Goal: Information Seeking & Learning: Learn about a topic

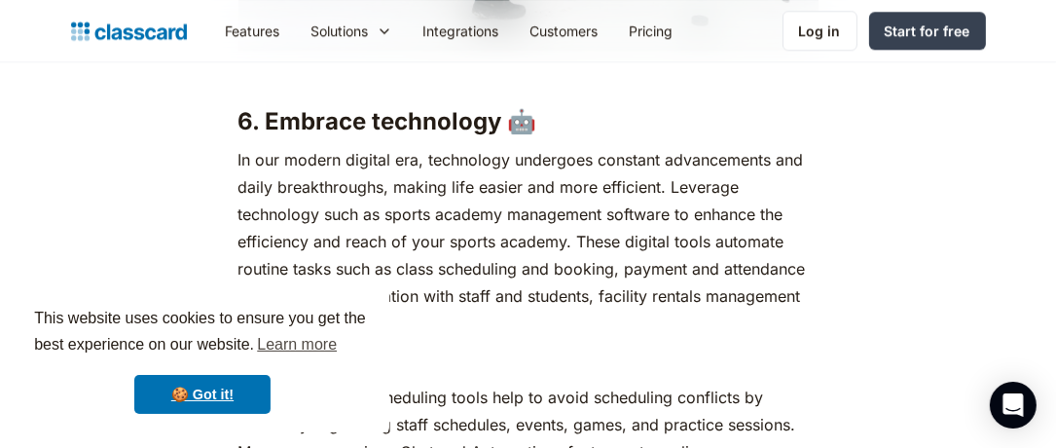
scroll to position [5439, 0]
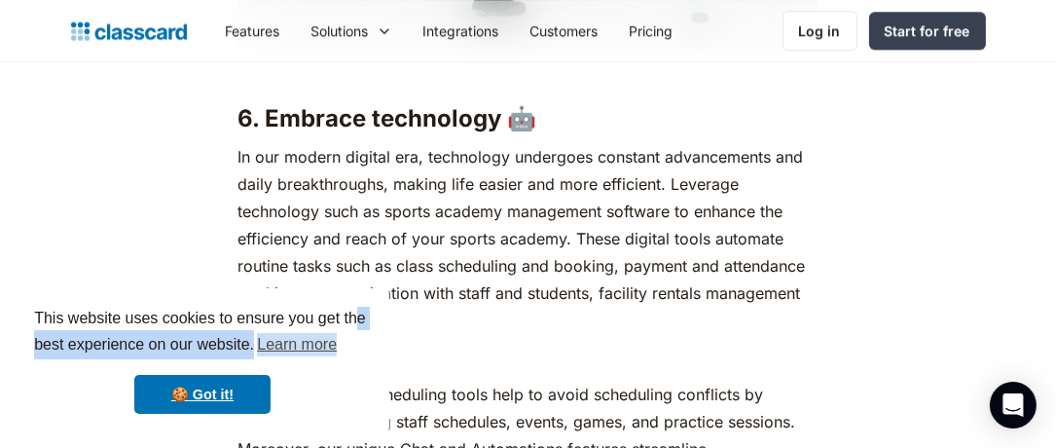
drag, startPoint x: 412, startPoint y: 314, endPoint x: 362, endPoint y: 330, distance: 52.0
click at [362, 330] on span "This website uses cookies to ensure you get the best experience on our website.…" at bounding box center [202, 333] width 337 height 53
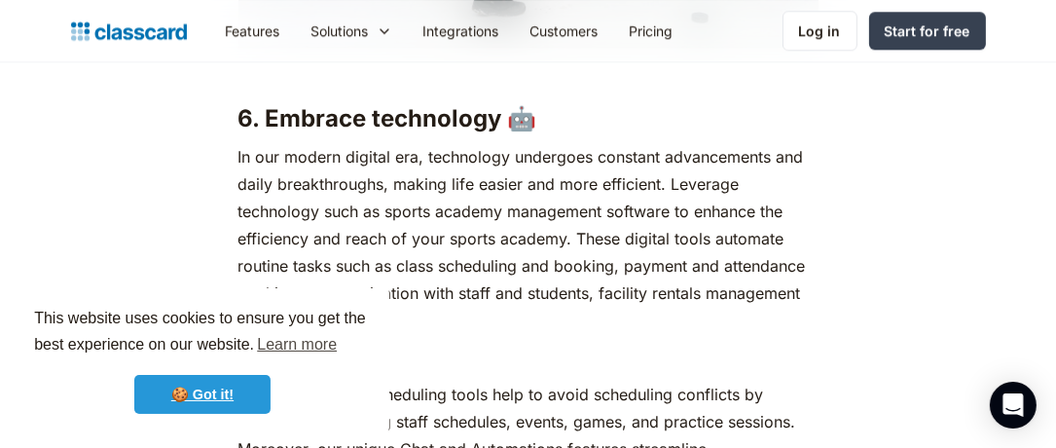
click at [238, 384] on link "🍪 Got it!" at bounding box center [202, 394] width 136 height 39
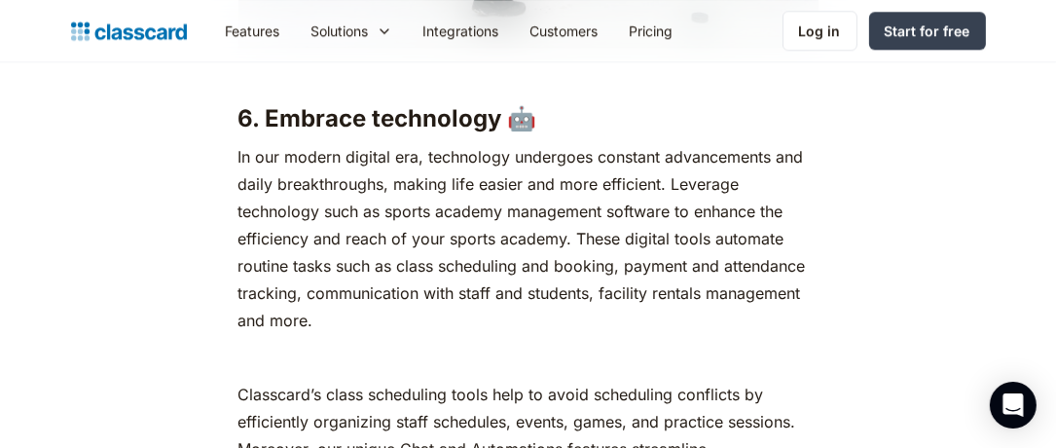
click at [238, 384] on link "🍪 Got it!" at bounding box center [202, 394] width 136 height 39
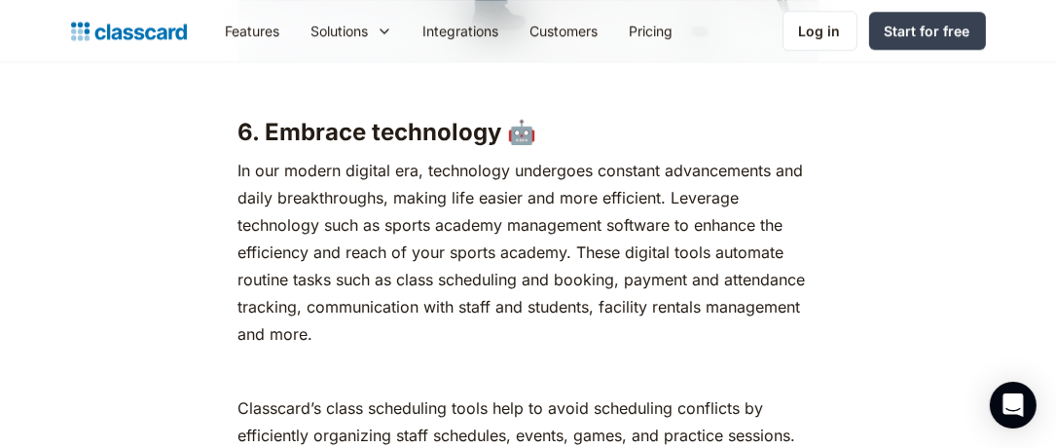
scroll to position [5427, 0]
drag, startPoint x: 775, startPoint y: 384, endPoint x: 807, endPoint y: 384, distance: 32.1
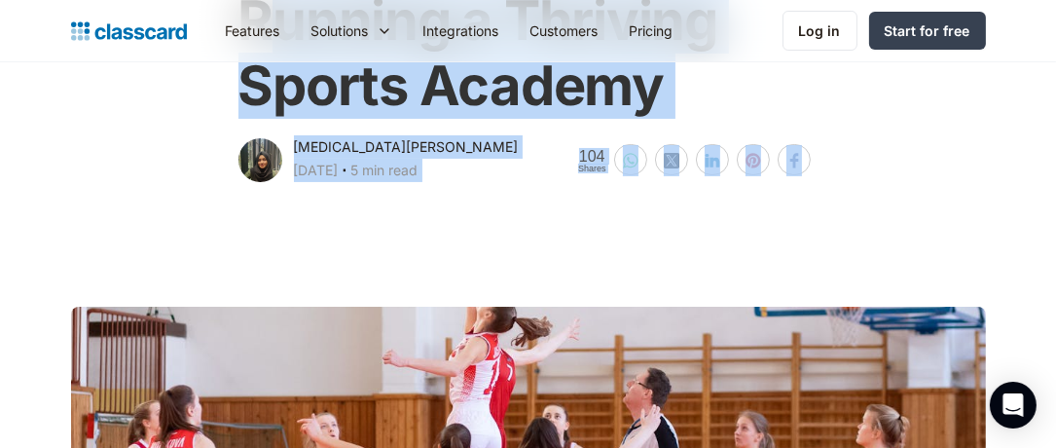
scroll to position [0, 0]
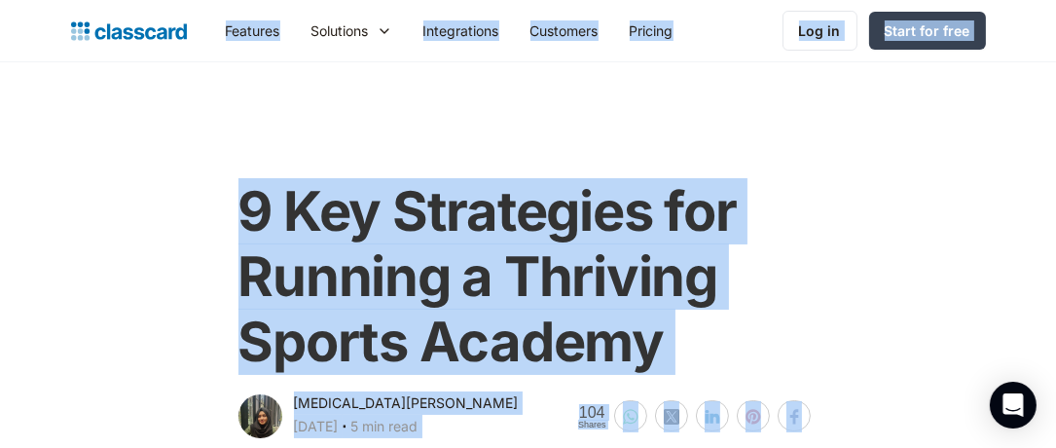
drag, startPoint x: 780, startPoint y: 134, endPoint x: 264, endPoint y: -28, distance: 541.6
click at [264, 0] on html "This website uses cookies to ensure you get the best experience on our website.…" at bounding box center [528, 224] width 1056 height 448
copy body "Loremips Dolorsita Consec adipisc Elit seddoe Tempo incidi Utlaboreet Dolor mag…"
click at [351, 243] on h1 "9 Key Strategies for Running a Thriving Sports Academy" at bounding box center [528, 277] width 580 height 197
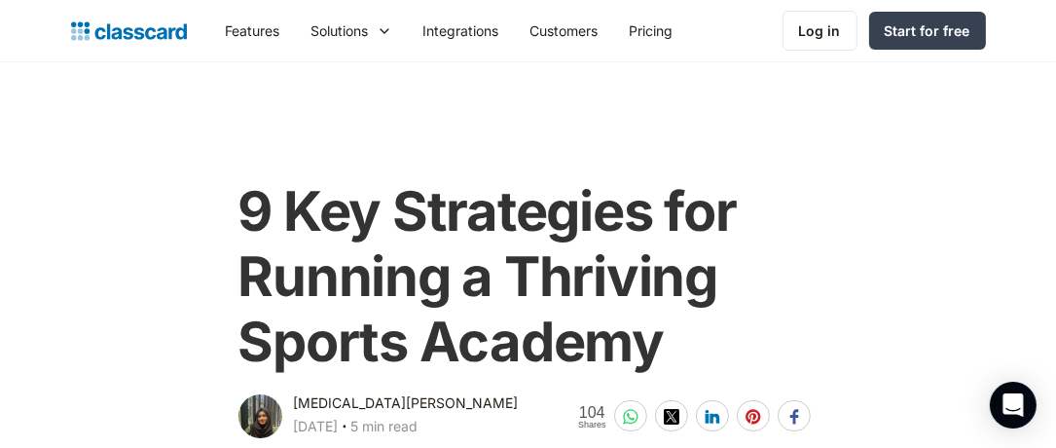
click at [351, 243] on h1 "9 Key Strategies for Running a Thriving Sports Academy" at bounding box center [528, 277] width 580 height 197
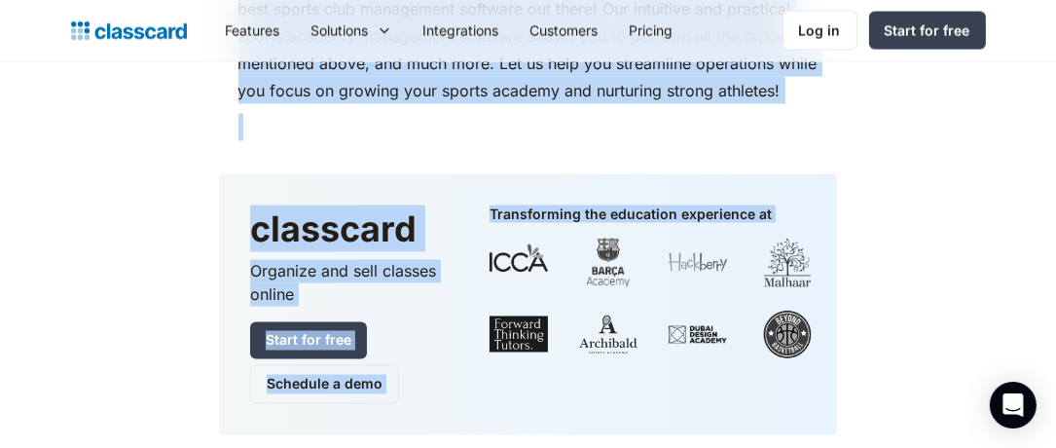
scroll to position [10826, 0]
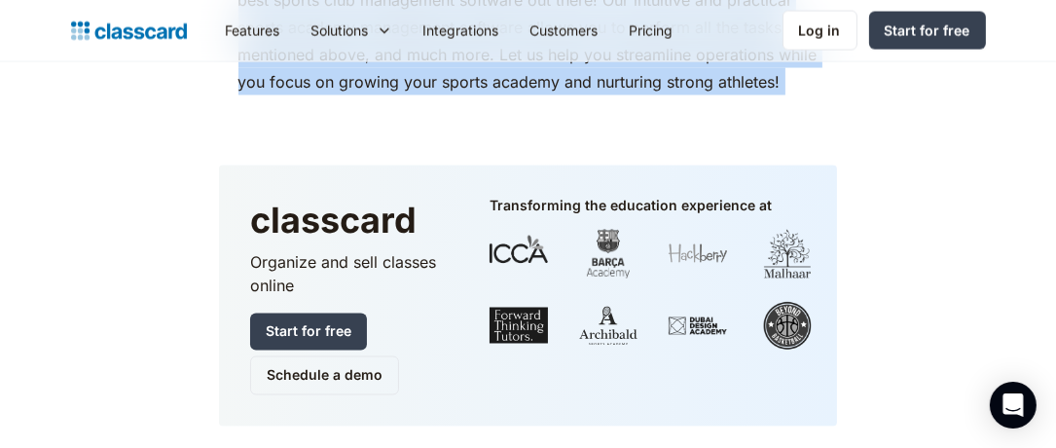
drag, startPoint x: 251, startPoint y: 206, endPoint x: 687, endPoint y: 78, distance: 454.4
copy body "8 Lor Ipsumdolor sit Ametcon a Elitsedd Eiusmo Tempori Utlab Etdolorema Aliquae…"
